Goal: Transaction & Acquisition: Subscribe to service/newsletter

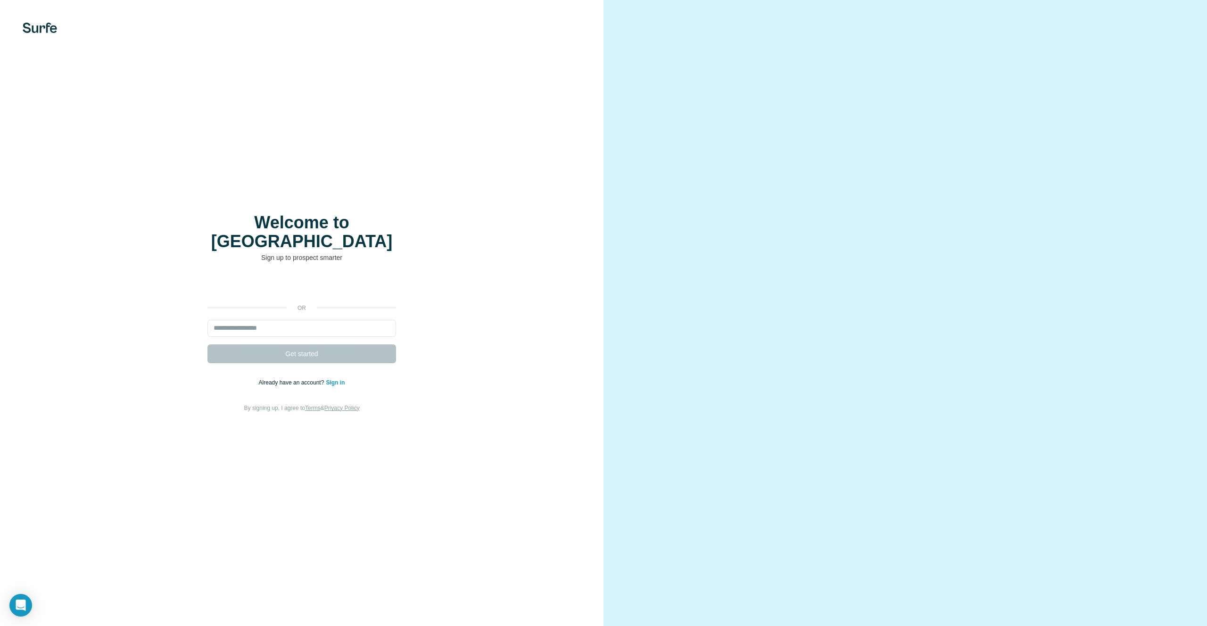
click at [359, 276] on div "Prihlásiť sa účtom Google (otvorí sa na novej karte)" at bounding box center [301, 286] width 189 height 21
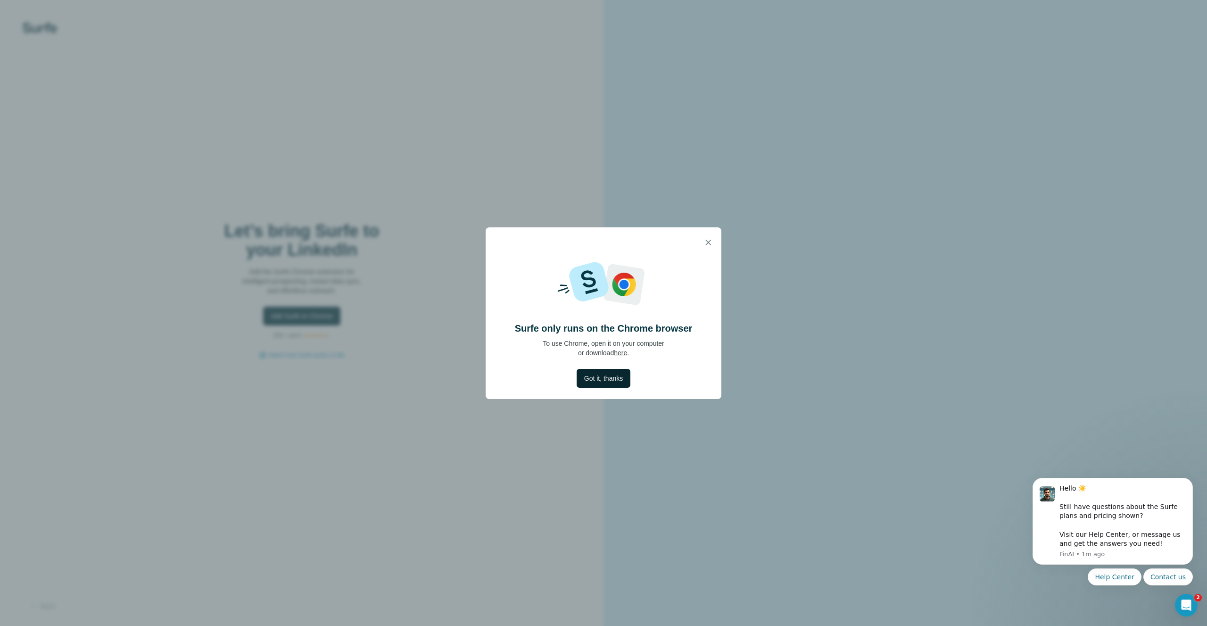
click at [613, 379] on span "Got it, thanks" at bounding box center [603, 377] width 39 height 9
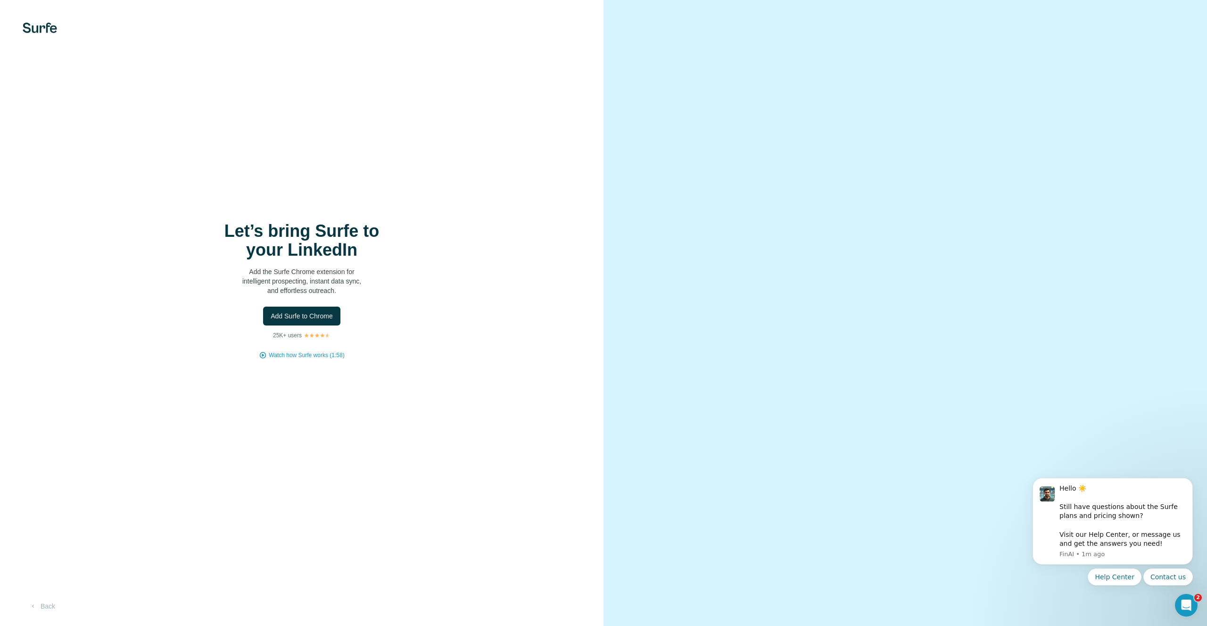
click at [315, 252] on h1 "Let’s bring Surfe to your LinkedIn" at bounding box center [301, 241] width 189 height 38
click at [881, 292] on video at bounding box center [906, 313] width 340 height 170
click at [291, 352] on span "Watch how Surfe works (1:58)" at bounding box center [306, 355] width 75 height 8
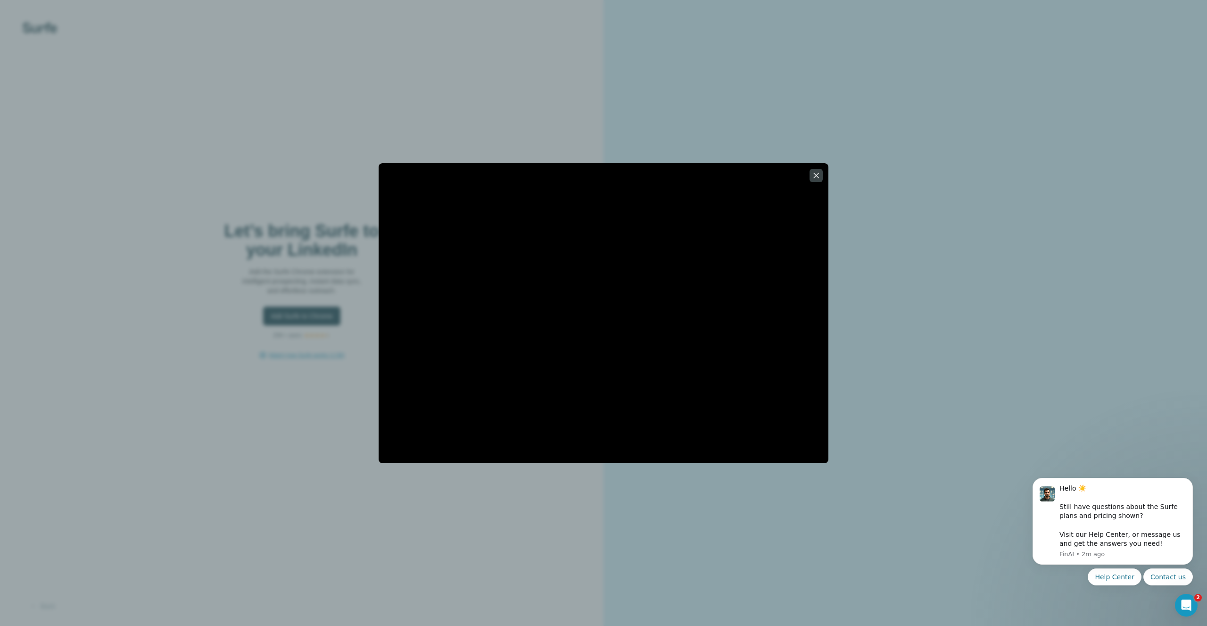
click at [166, 394] on div at bounding box center [603, 313] width 1207 height 626
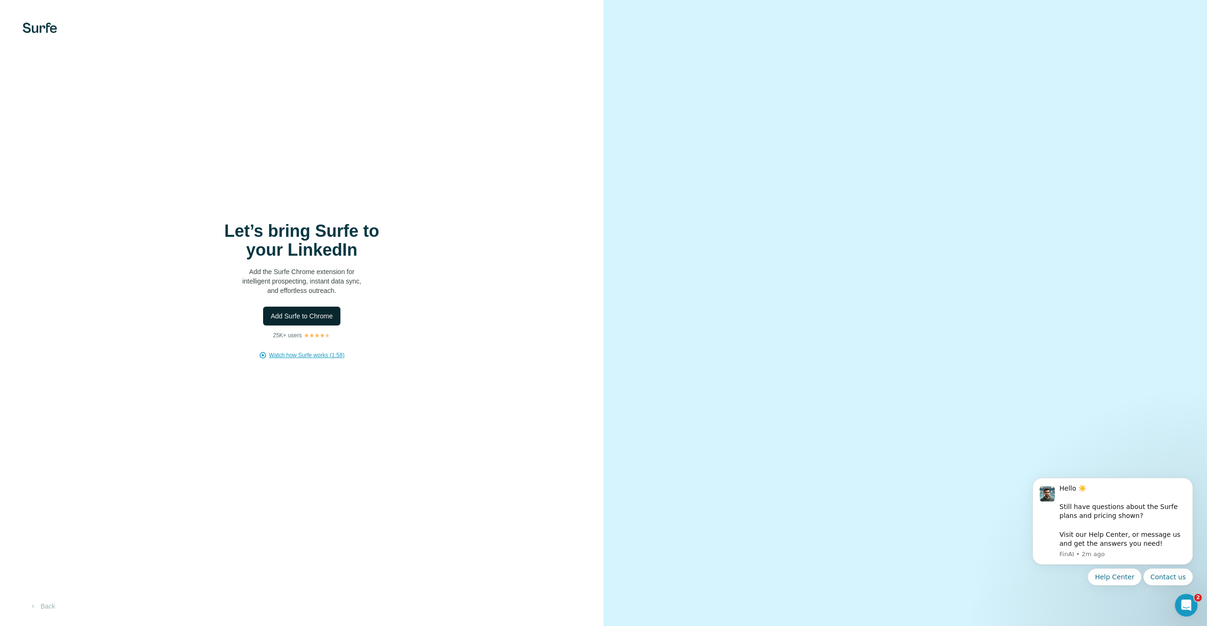
click at [335, 316] on button "Add Surfe to Chrome" at bounding box center [301, 316] width 77 height 19
click at [50, 34] on div "Let’s bring Surfe to your LinkedIn Add the Surfe Chrome extension for intellige…" at bounding box center [302, 313] width 604 height 626
click at [41, 28] on img at bounding box center [40, 28] width 34 height 10
click at [42, 31] on img at bounding box center [40, 28] width 34 height 10
click at [44, 605] on button "Back" at bounding box center [42, 606] width 39 height 17
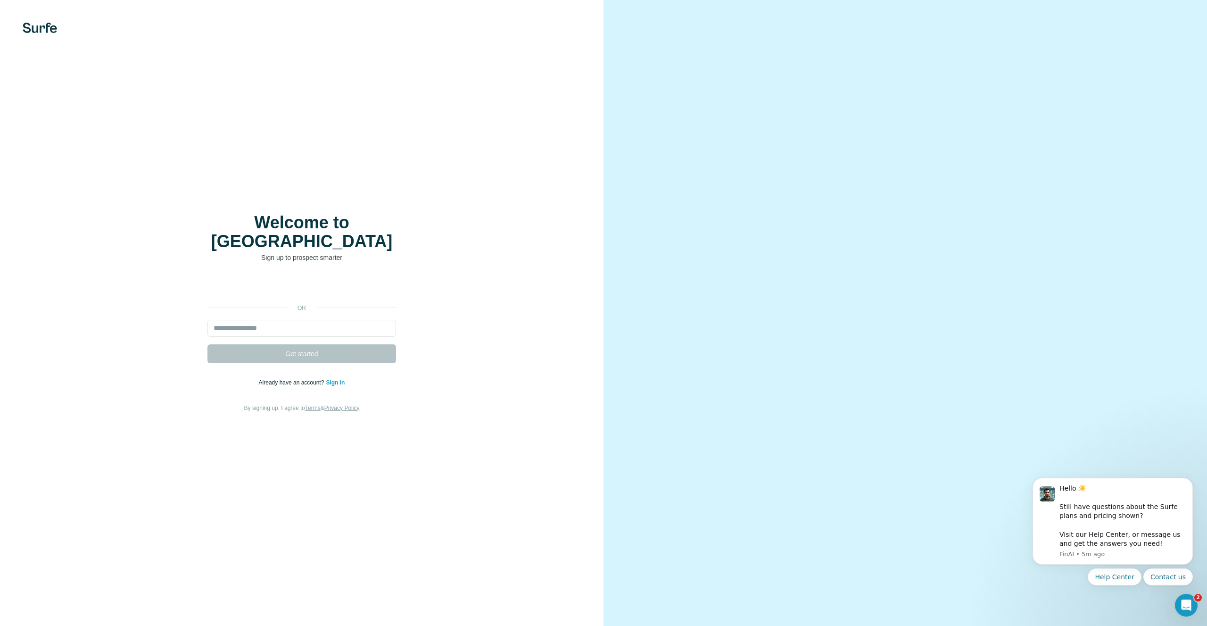
click at [279, 174] on div "Welcome to Surfe Sign up to prospect smarter or Get started Already have an acc…" at bounding box center [302, 313] width 604 height 626
click at [216, 278] on div "Prihlásiť sa účtom Google (otvorí sa na novej karte)" at bounding box center [301, 286] width 189 height 21
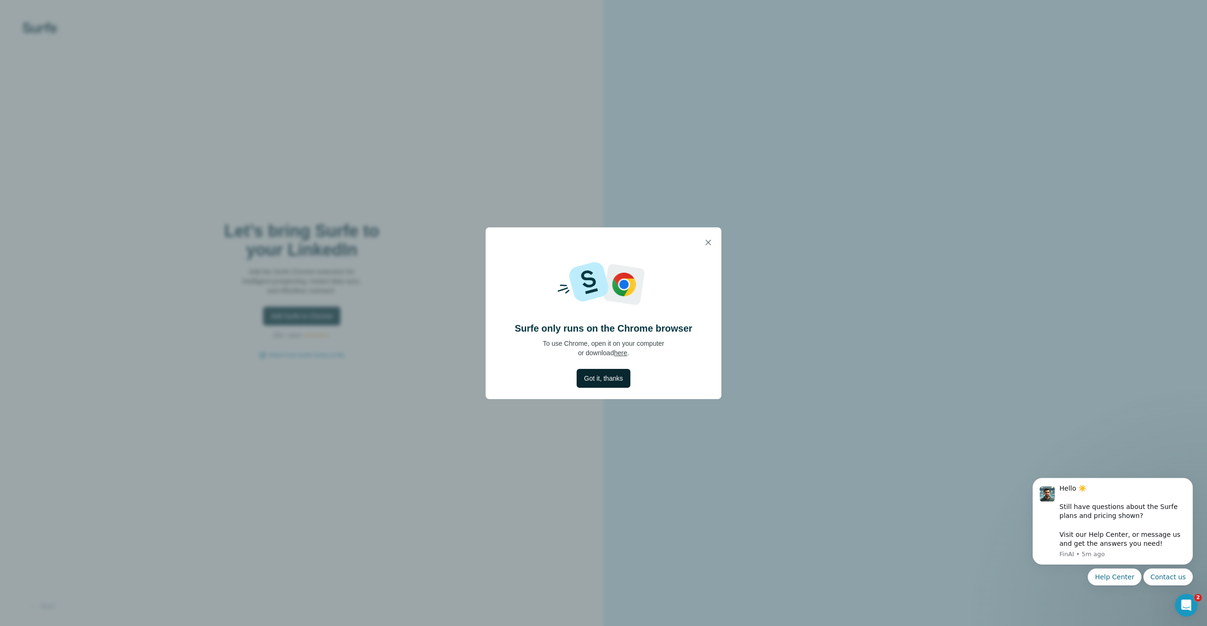
click at [620, 376] on span "Got it, thanks" at bounding box center [603, 377] width 39 height 9
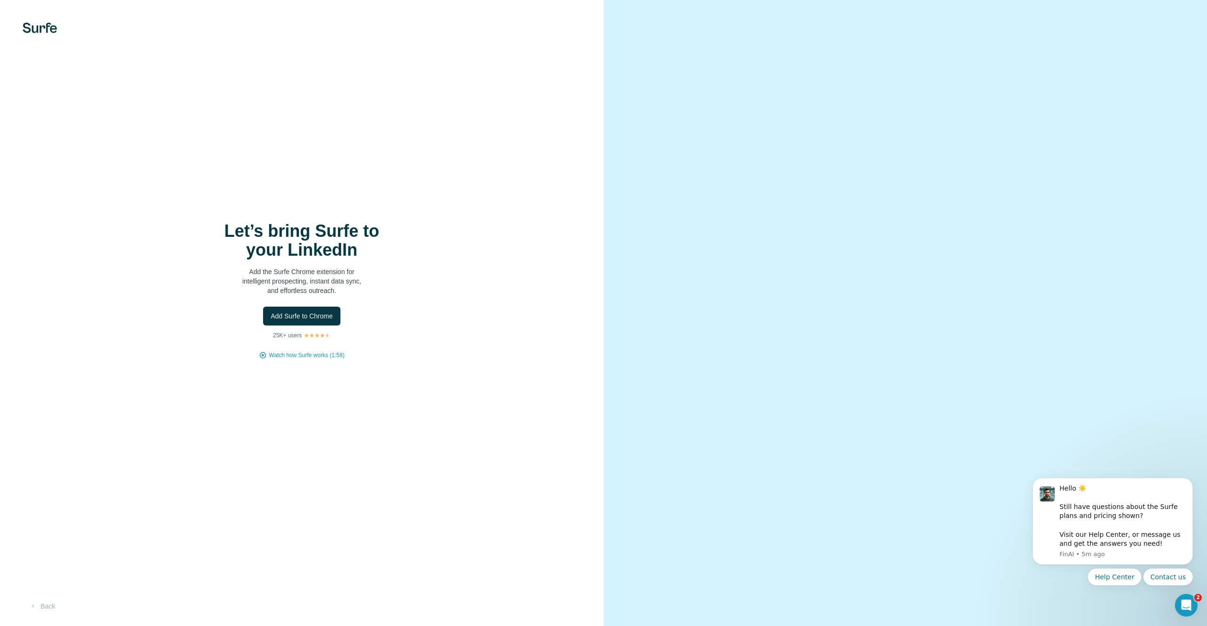
click at [52, 588] on div "Let’s bring Surfe to your LinkedIn Add the Surfe Chrome extension for intellige…" at bounding box center [302, 313] width 604 height 626
click at [48, 610] on button "Back" at bounding box center [42, 606] width 39 height 17
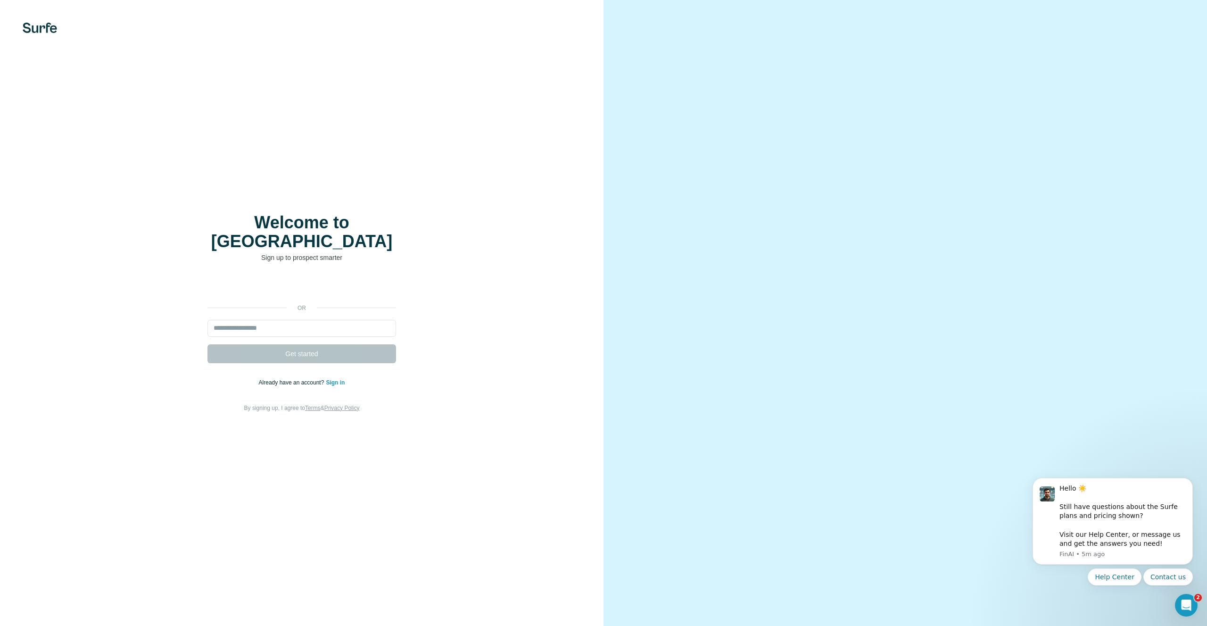
click at [252, 285] on div "Prihlásiť sa účtom Google (otvorí sa na novej karte)" at bounding box center [301, 286] width 189 height 21
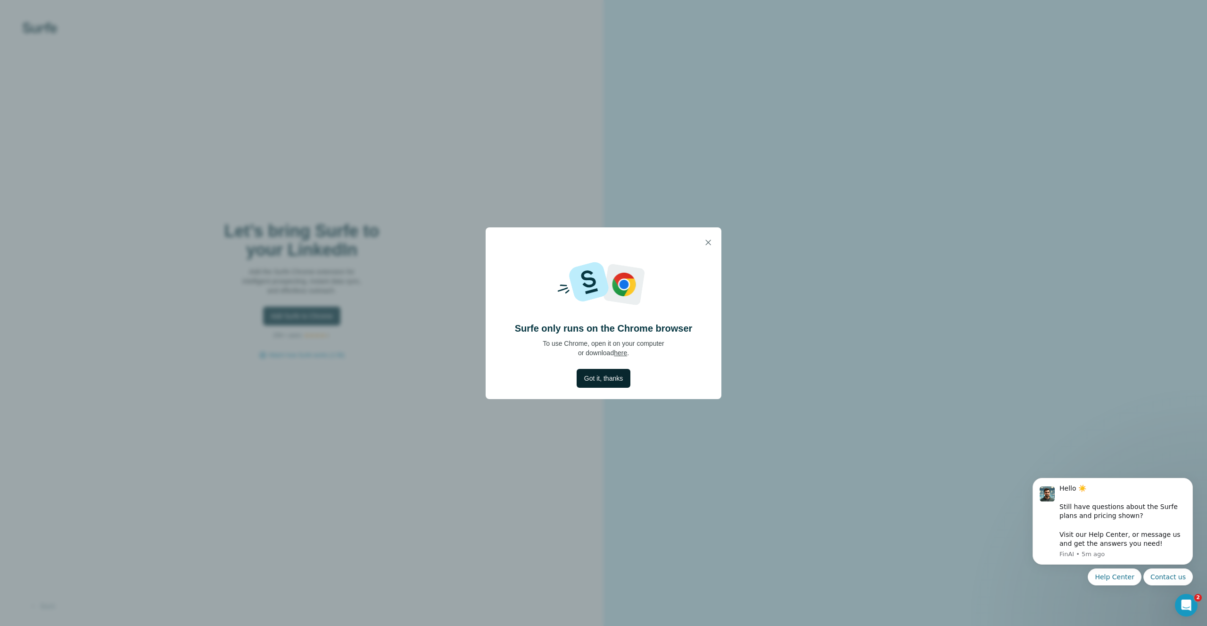
click at [609, 385] on button "Got it, thanks" at bounding box center [604, 378] width 54 height 19
